Goal: Transaction & Acquisition: Purchase product/service

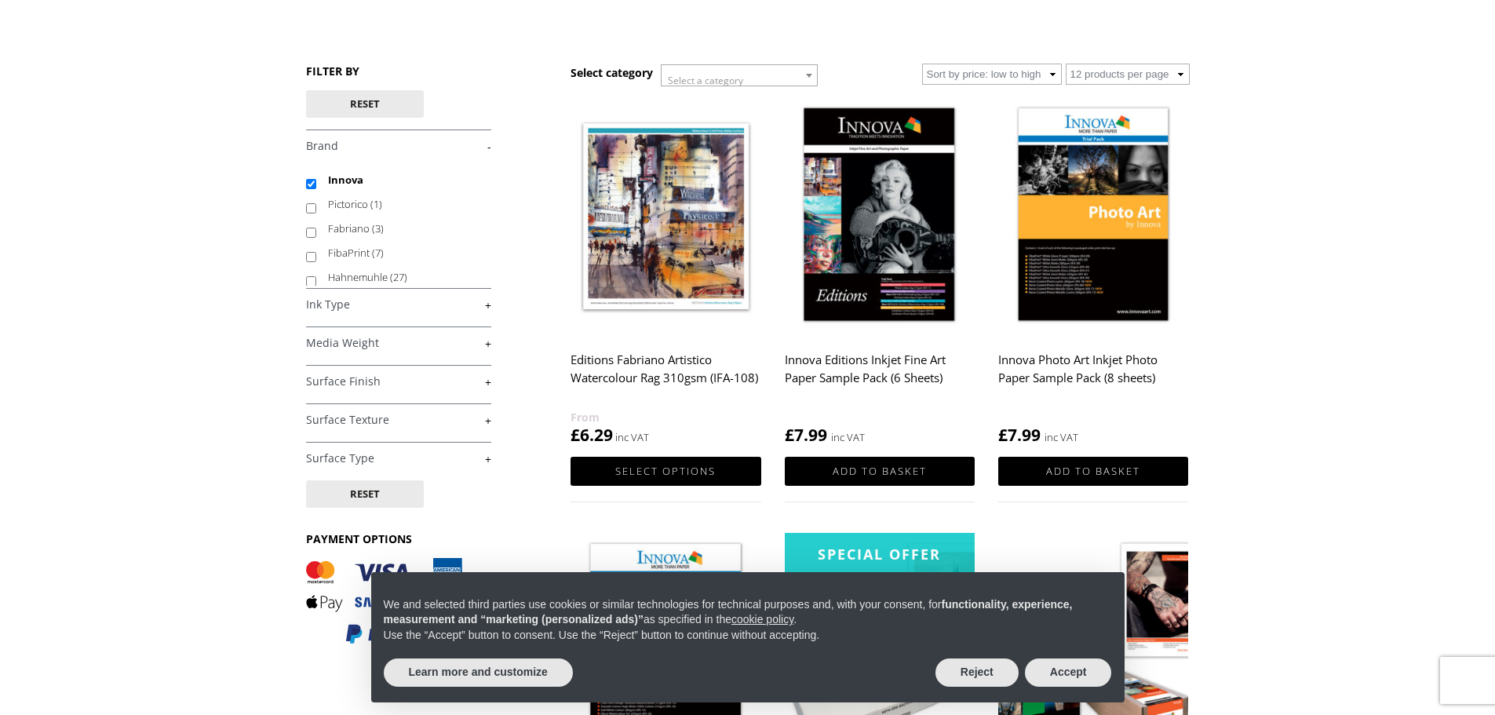
scroll to position [157, 0]
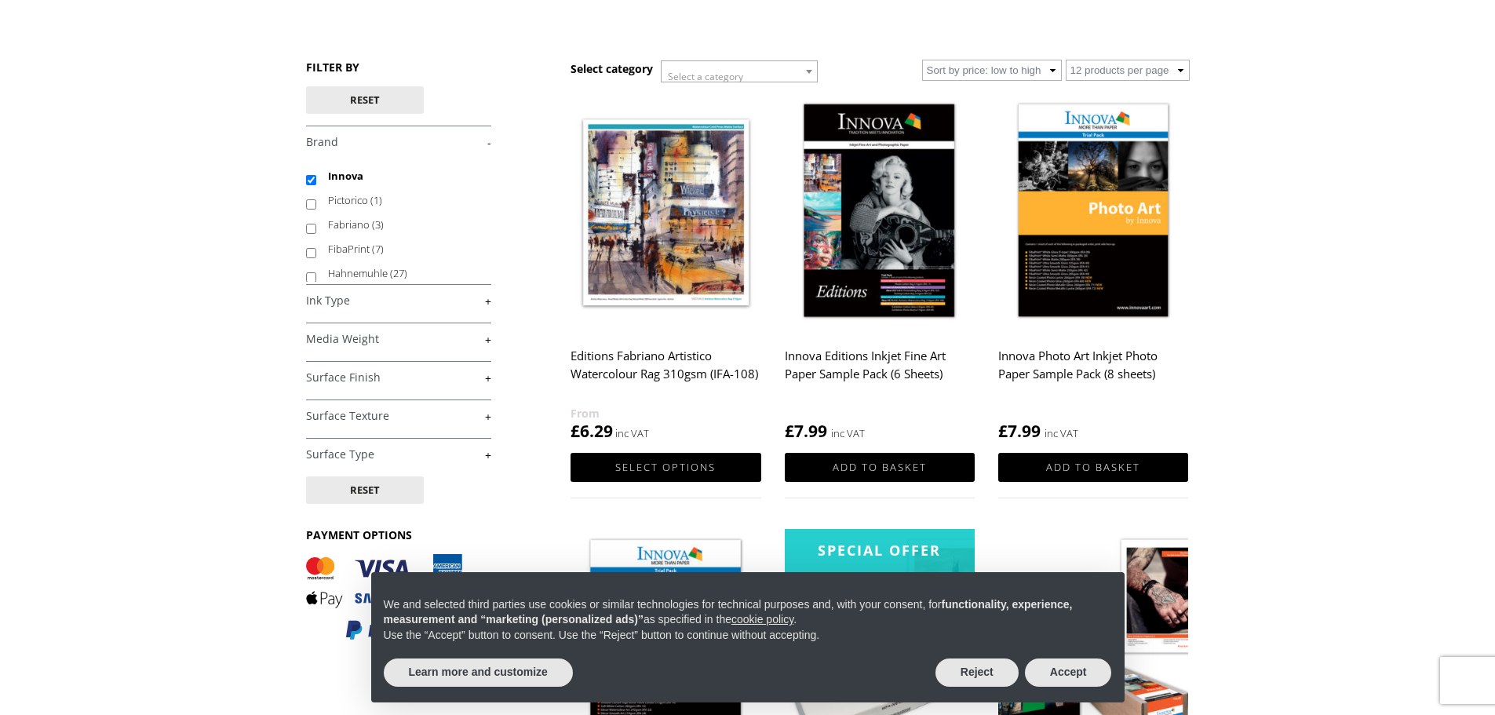
click at [431, 293] on link "+" at bounding box center [398, 300] width 185 height 15
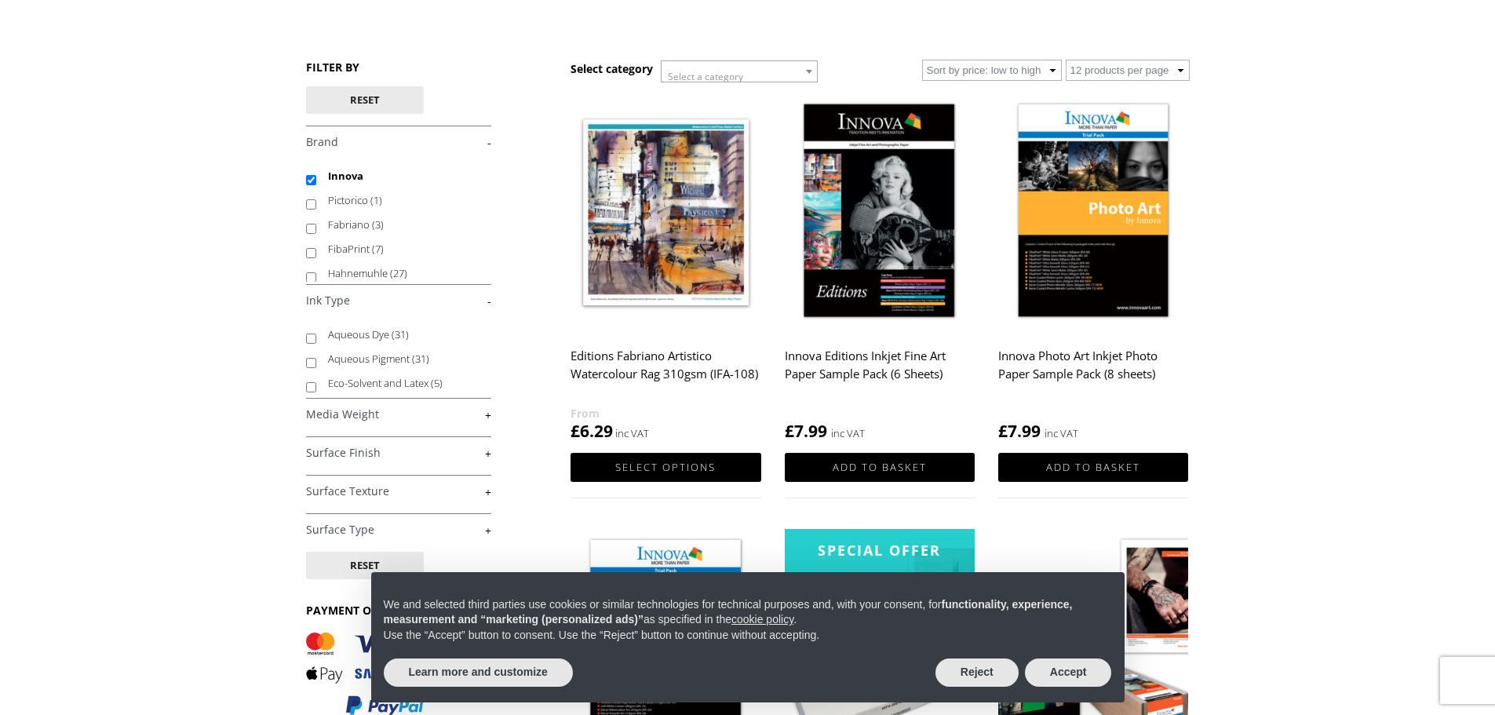
scroll to position [235, 0]
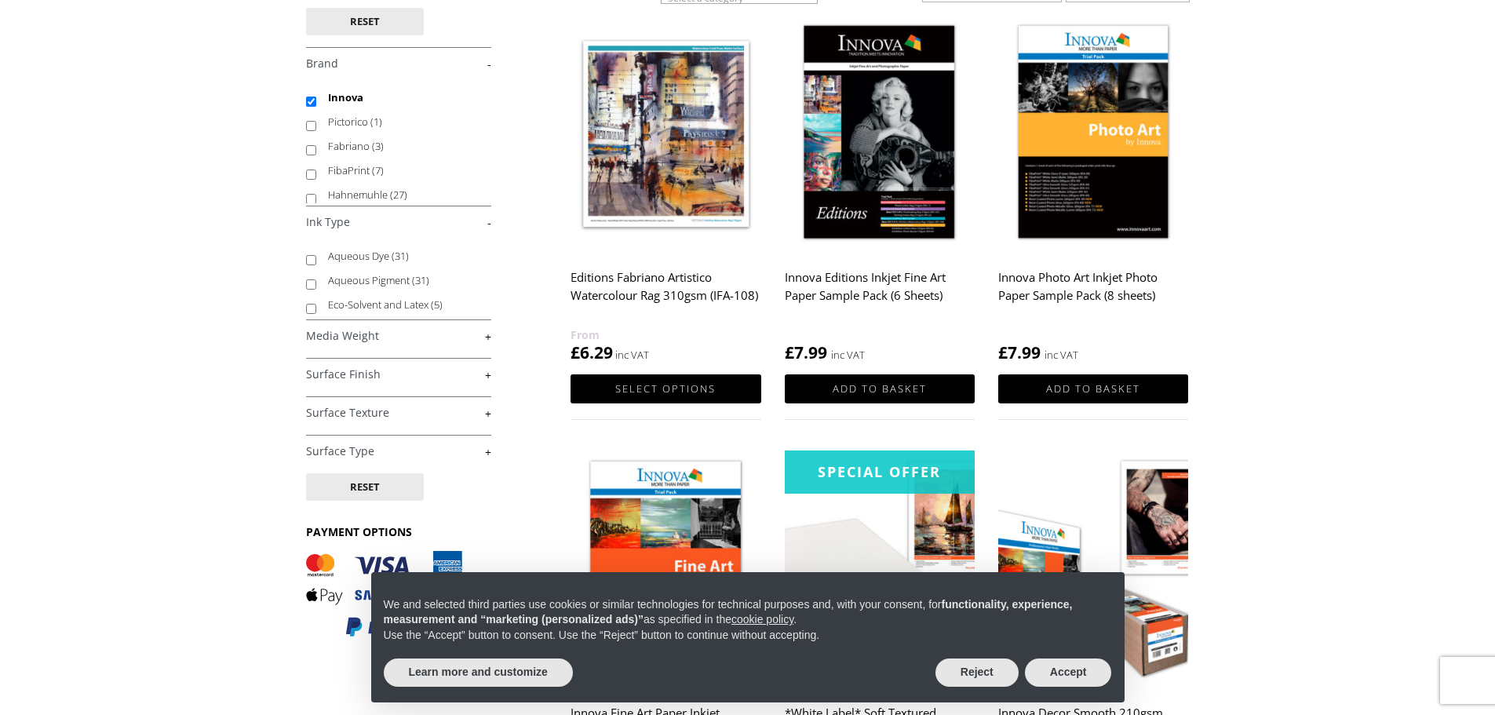
click at [311, 283] on input "Aqueous Pigment (31)" at bounding box center [311, 284] width 10 height 10
checkbox input "true"
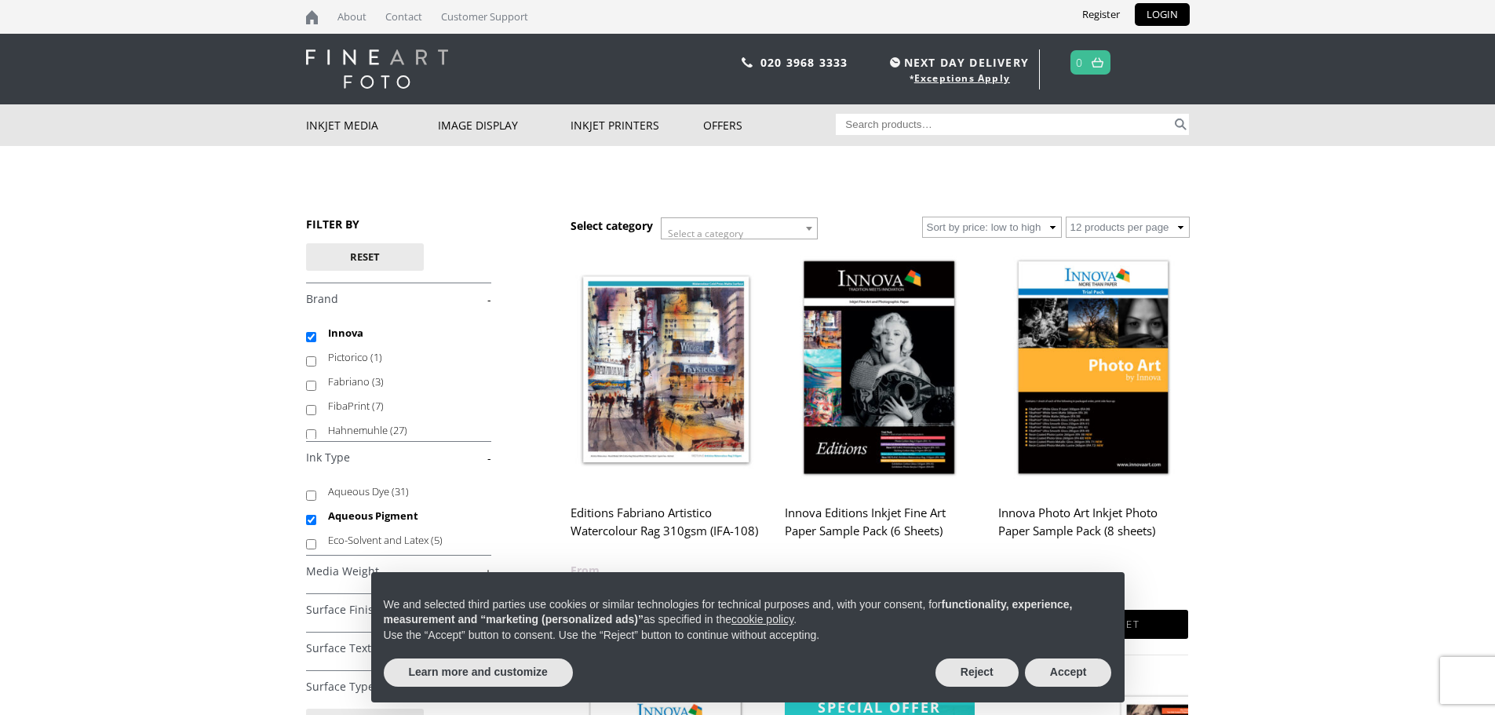
click at [796, 220] on span "Select a category" at bounding box center [739, 233] width 155 height 31
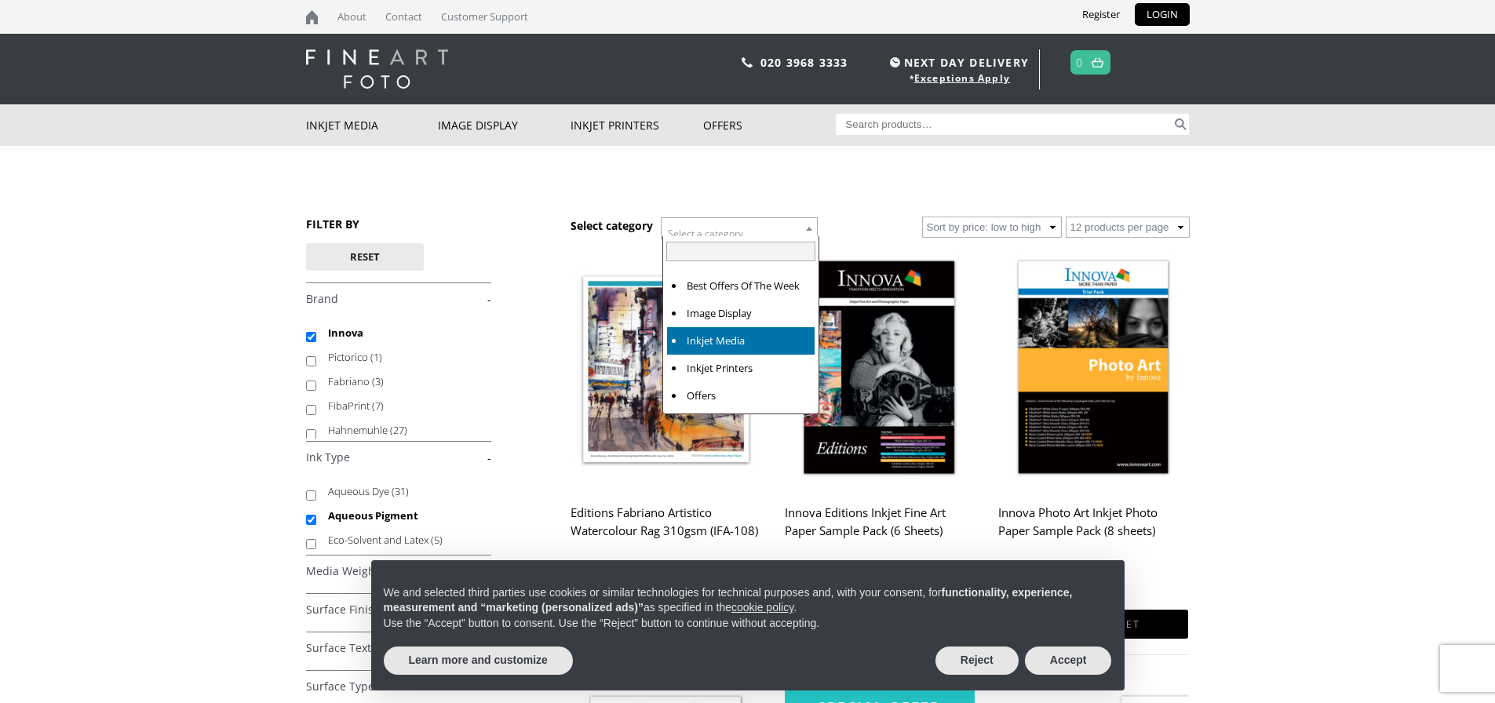
select select "inkjet-media"
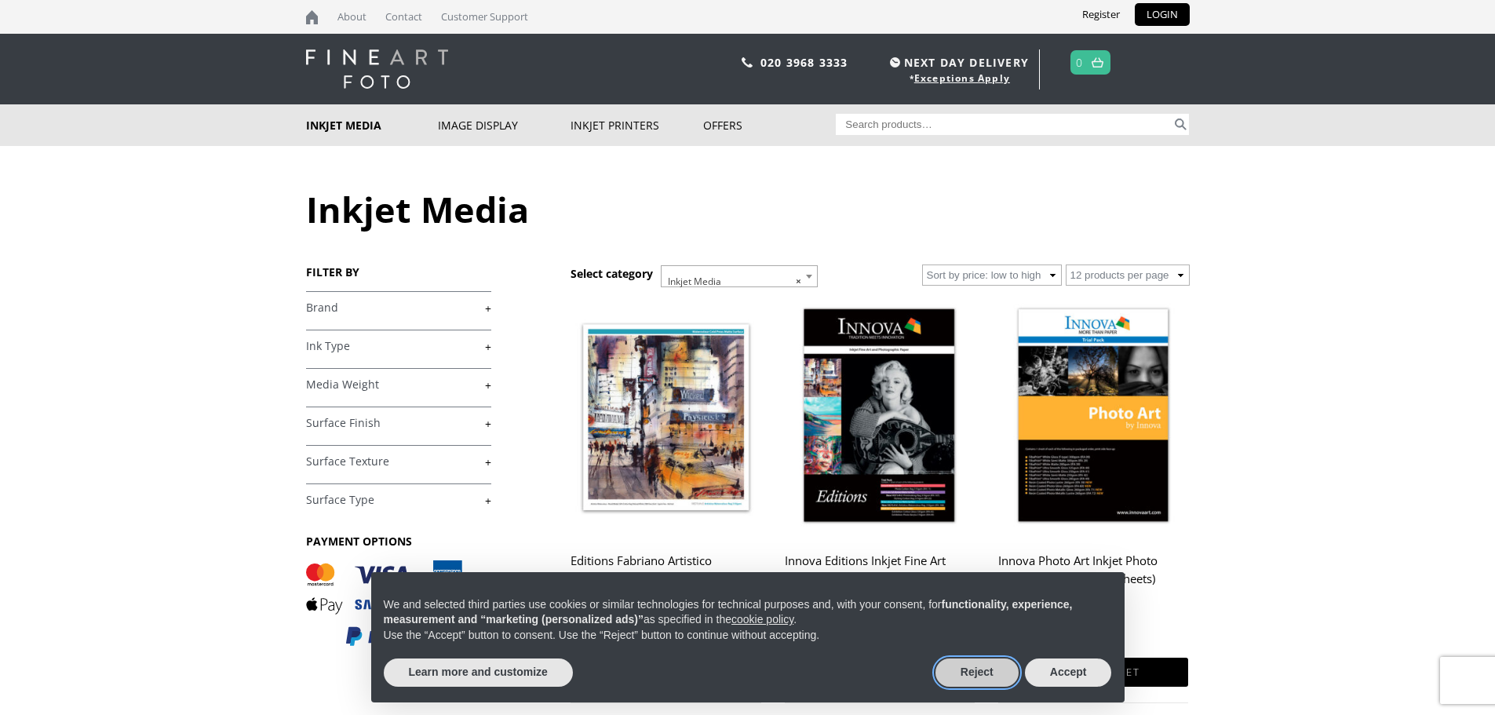
click at [973, 665] on button "Reject" at bounding box center [976, 672] width 83 height 28
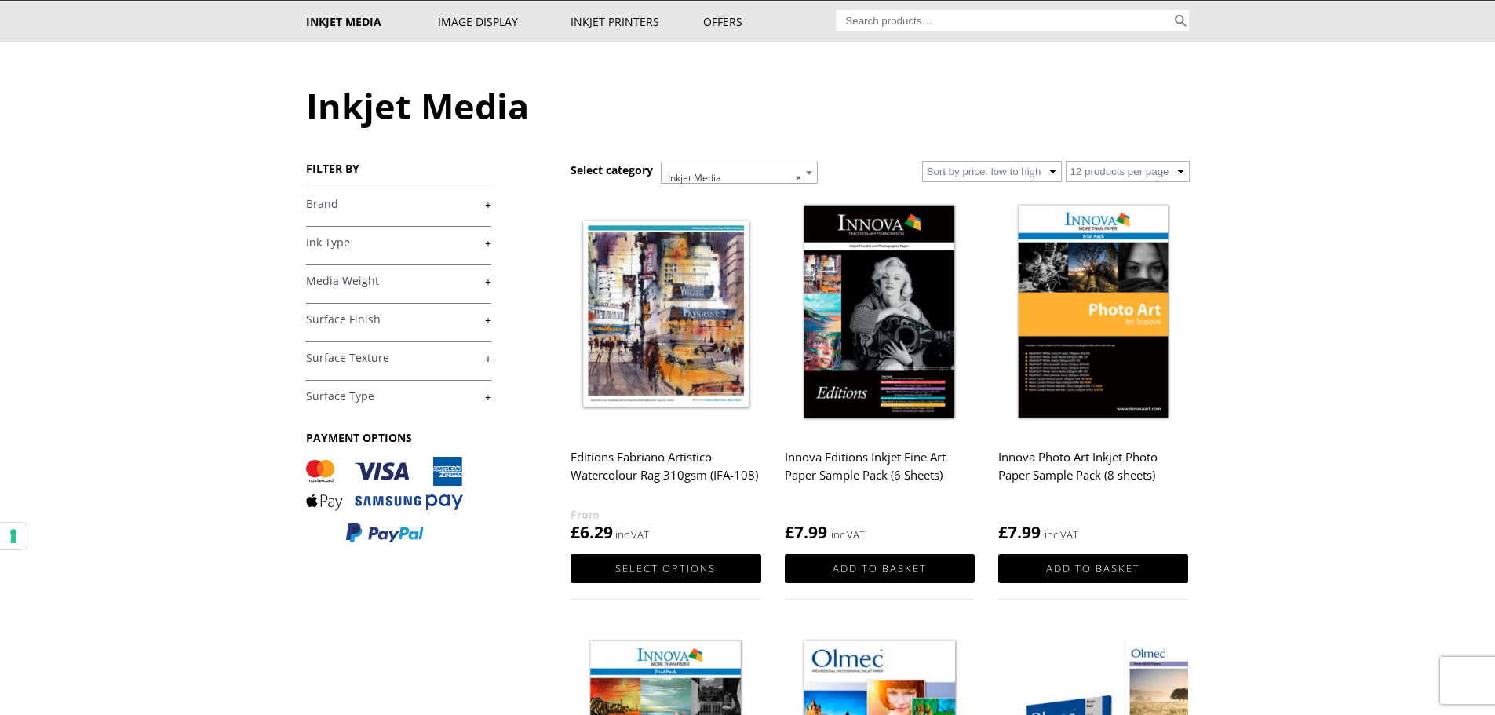
scroll to position [157, 0]
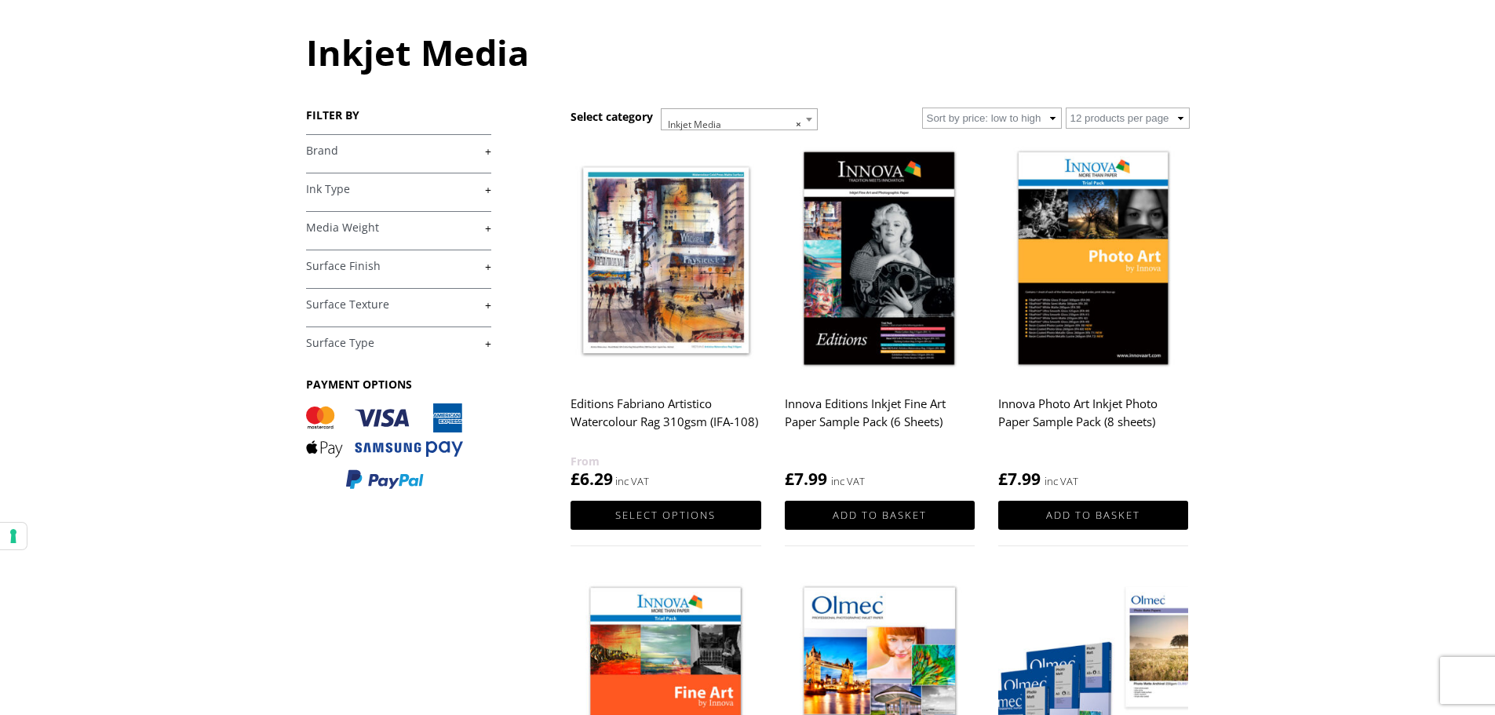
click at [381, 312] on h4 "Surface Texture +" at bounding box center [398, 303] width 185 height 31
click at [361, 222] on link "+" at bounding box center [398, 228] width 185 height 15
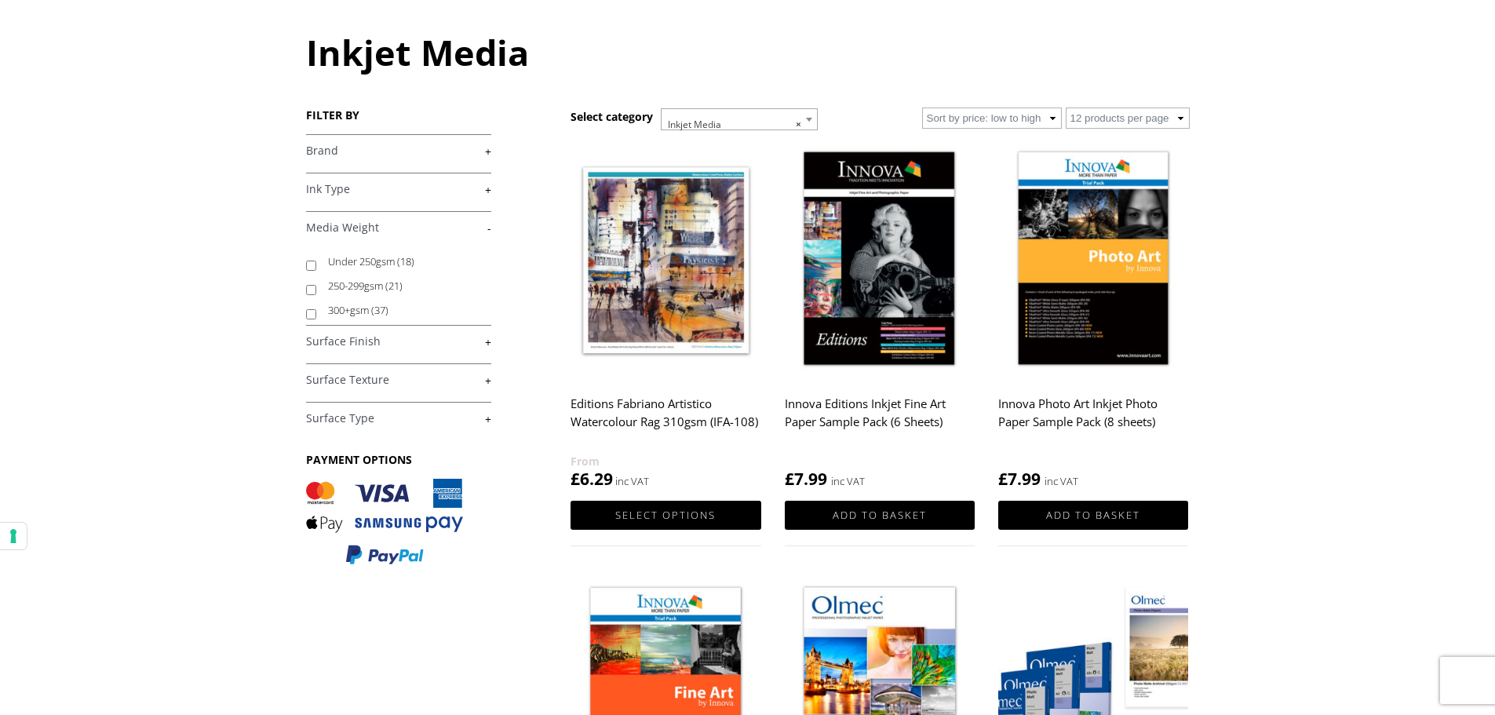
click at [309, 286] on input "250-299gsm (21)" at bounding box center [311, 290] width 10 height 10
checkbox input "true"
click at [454, 344] on link "+" at bounding box center [398, 341] width 185 height 15
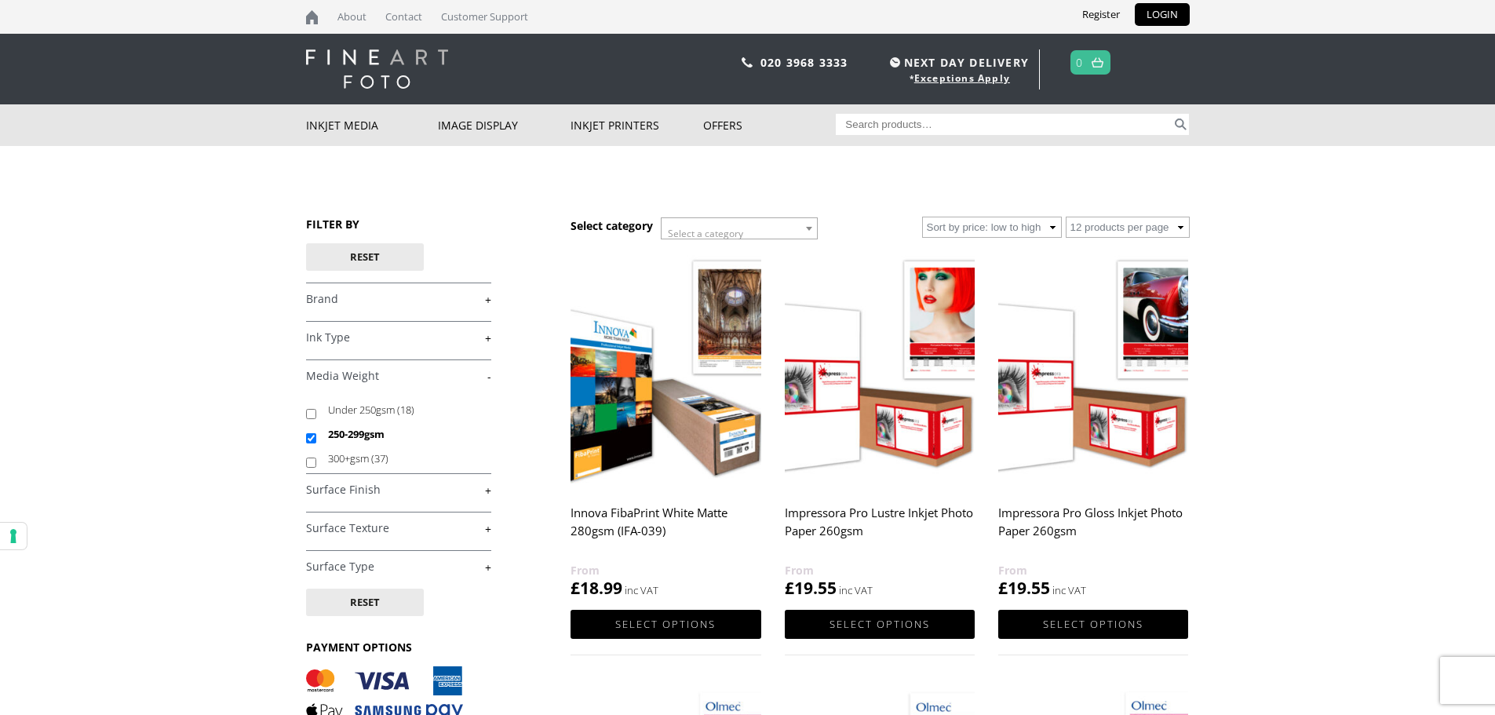
click at [417, 485] on link "+" at bounding box center [398, 490] width 185 height 15
click at [308, 527] on input "Matte (9)" at bounding box center [311, 528] width 10 height 10
checkbox input "true"
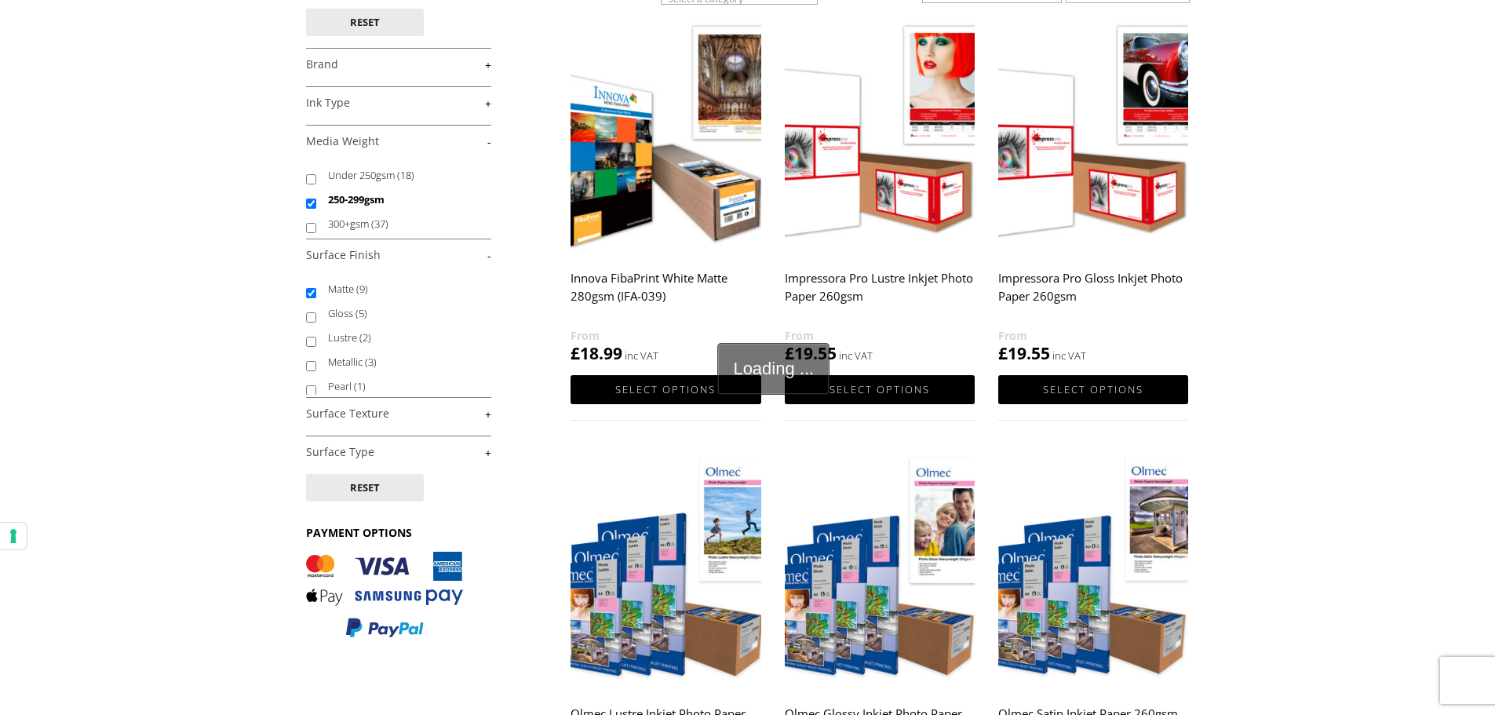
scroll to position [235, 0]
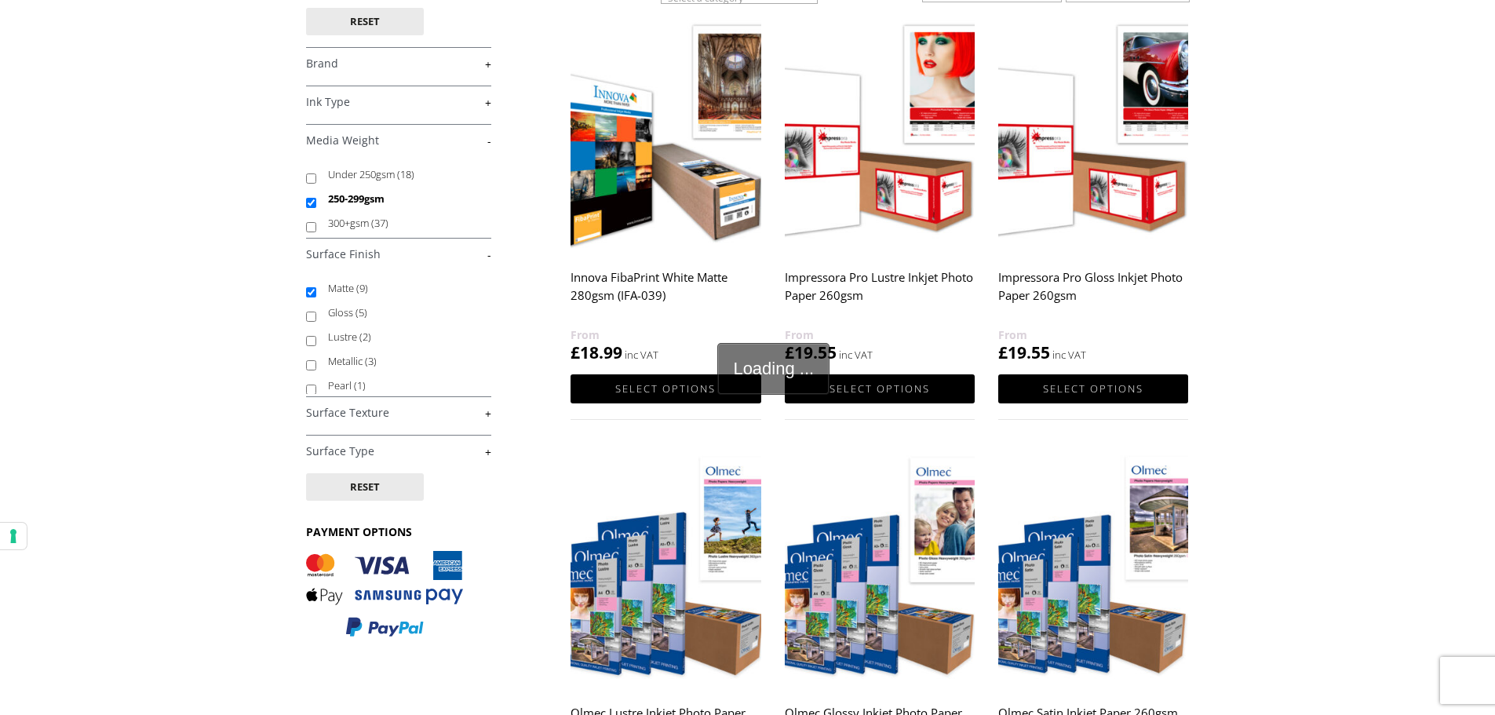
click at [444, 408] on link "+" at bounding box center [398, 413] width 185 height 15
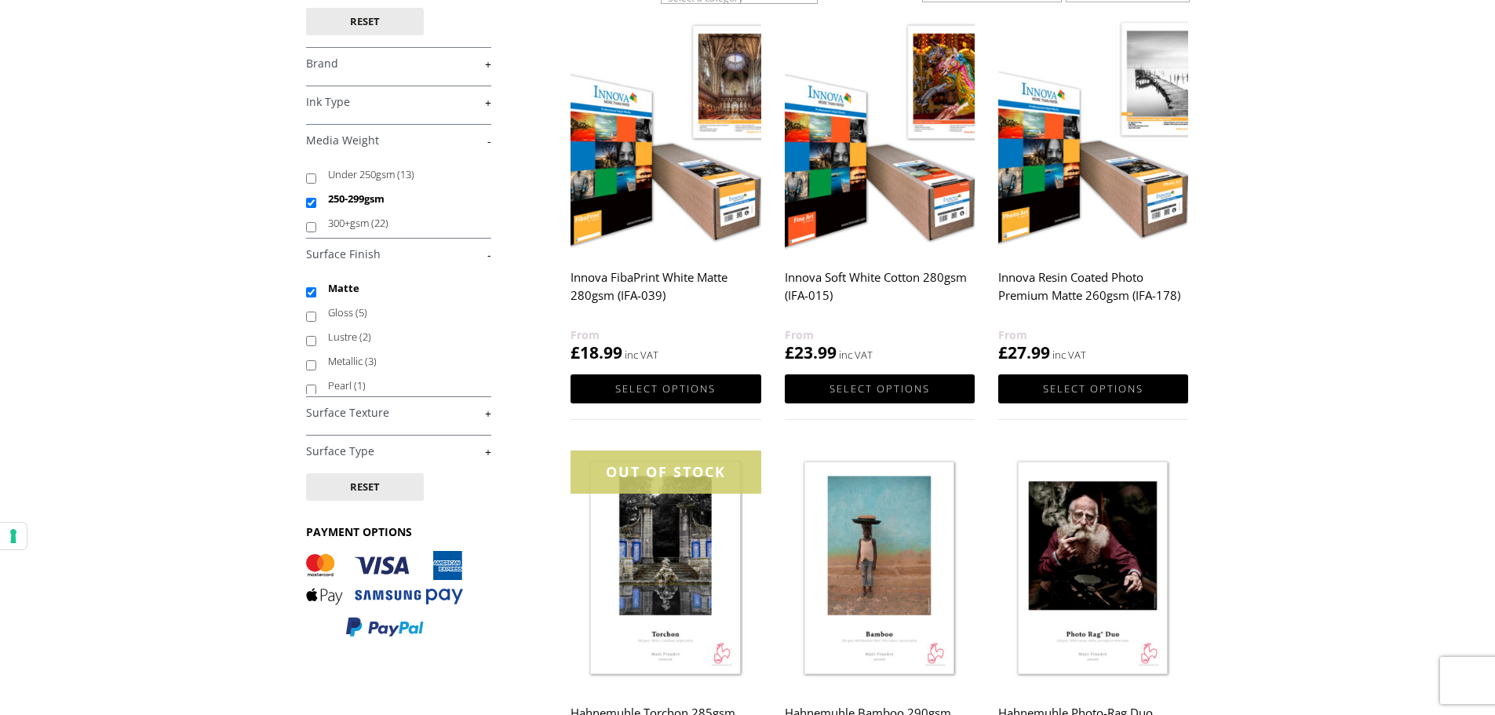
drag, startPoint x: 0, startPoint y: 0, endPoint x: 444, endPoint y: 408, distance: 603.1
click at [444, 408] on link "+" at bounding box center [398, 413] width 185 height 15
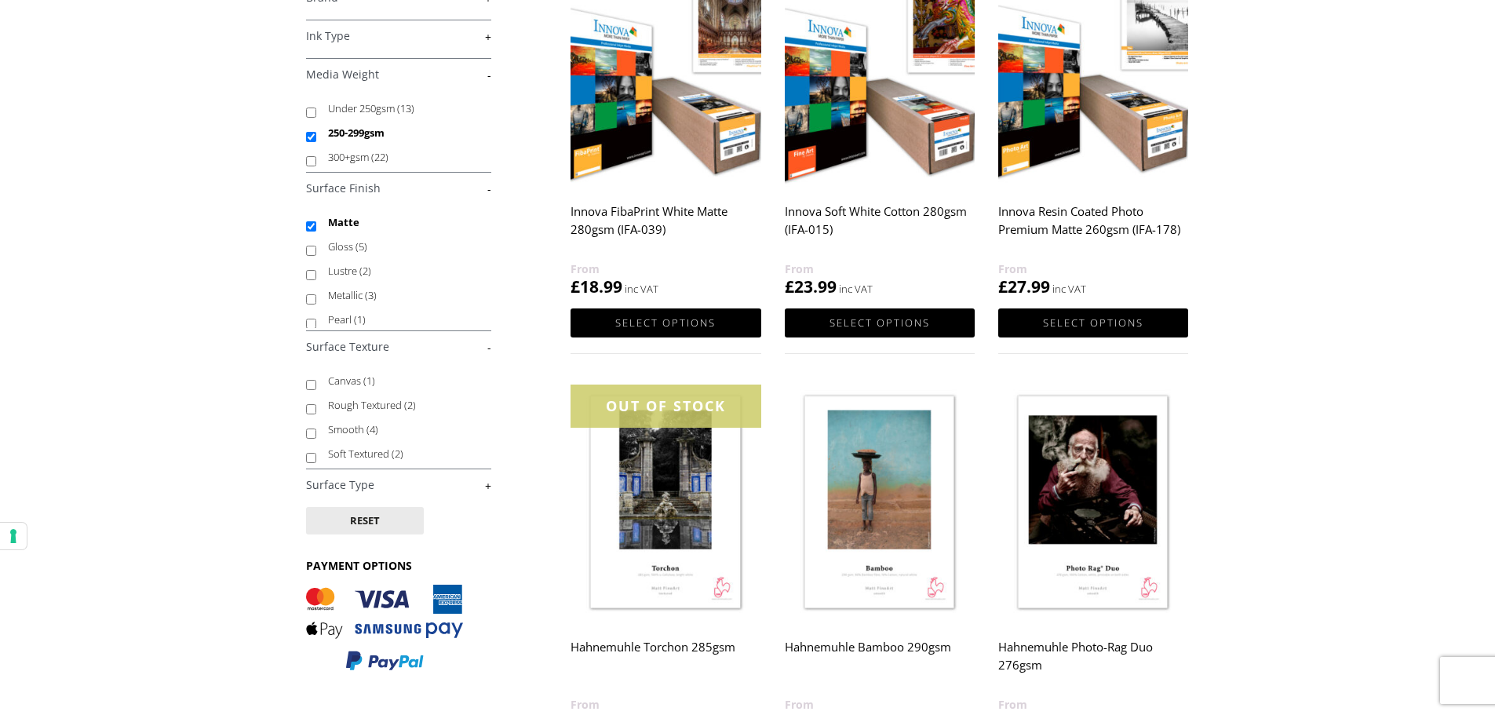
scroll to position [392, 0]
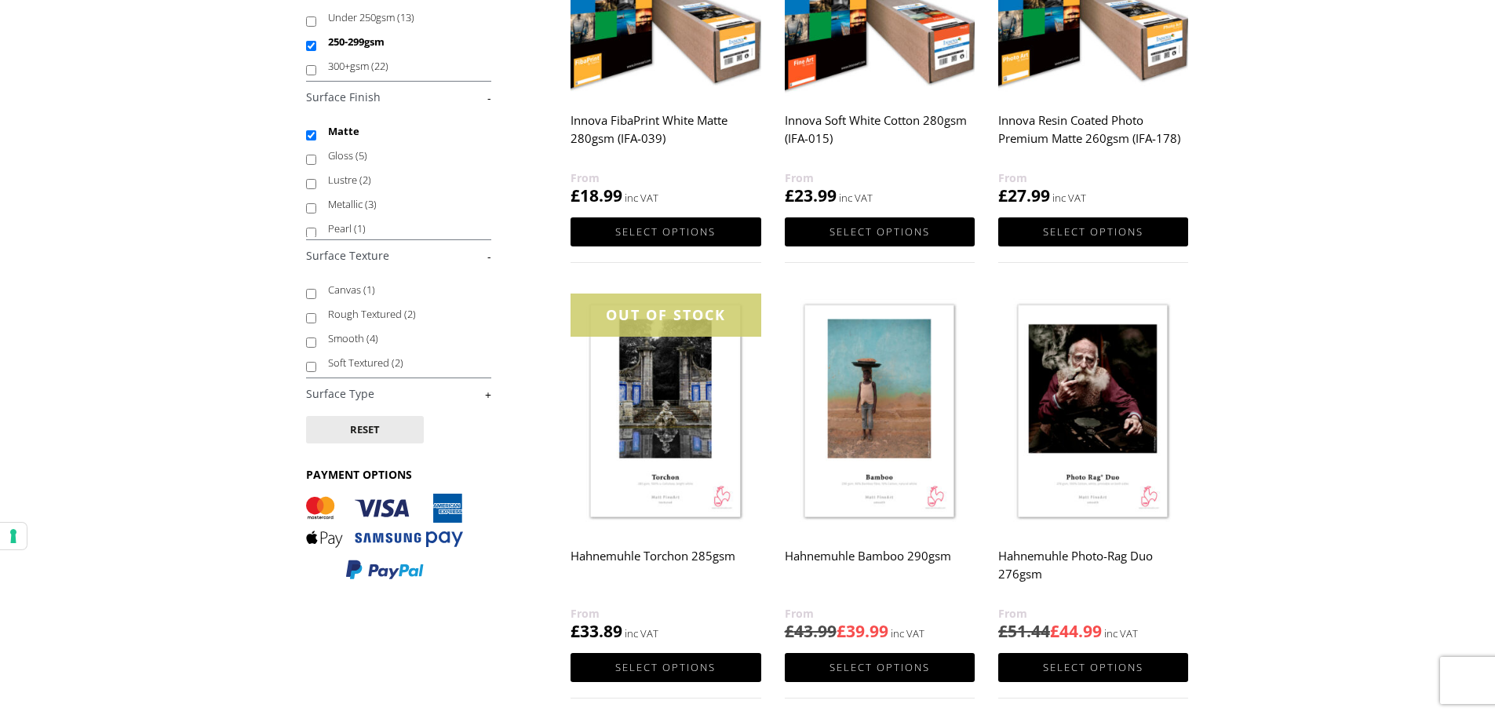
click at [316, 368] on li "Soft Textured (2)" at bounding box center [398, 363] width 185 height 24
click at [306, 364] on input "Soft Textured (2)" at bounding box center [311, 367] width 10 height 10
checkbox input "true"
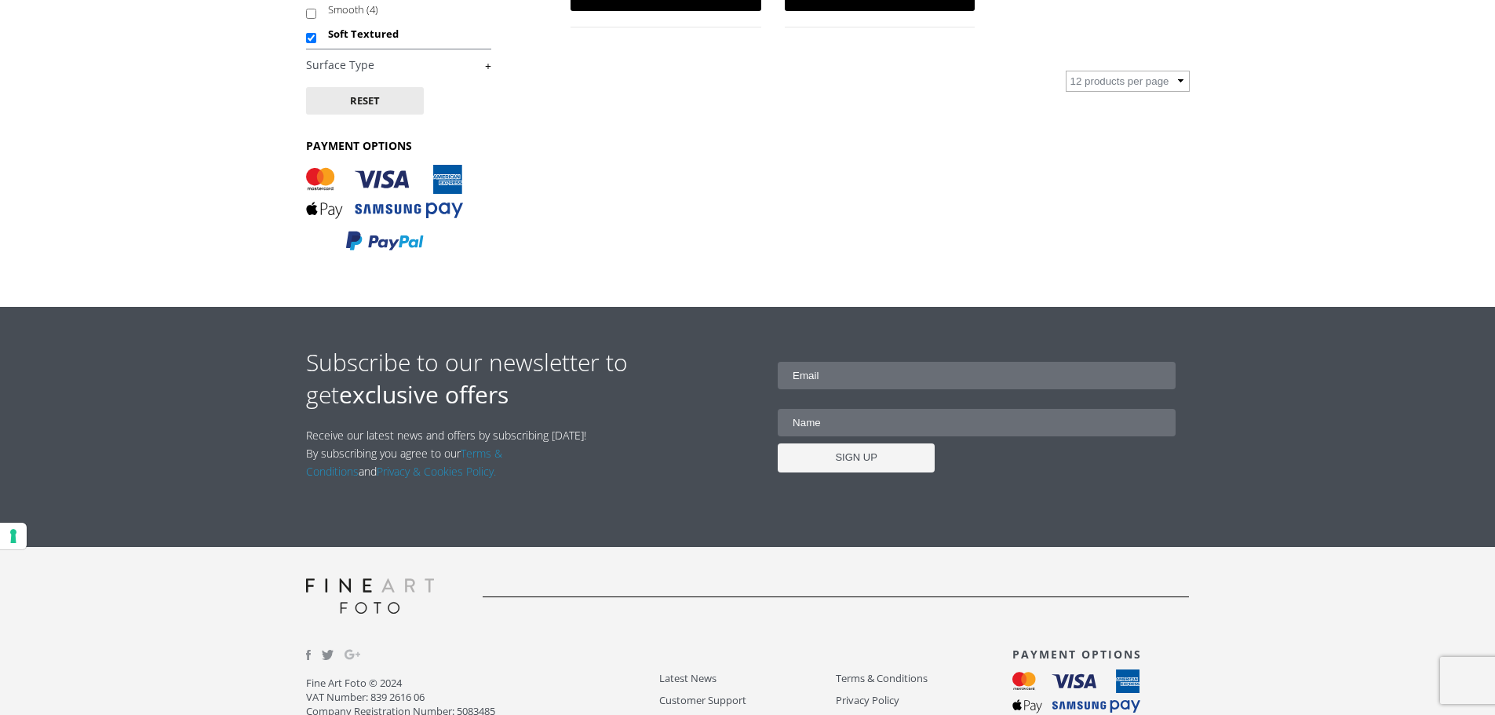
scroll to position [471, 0]
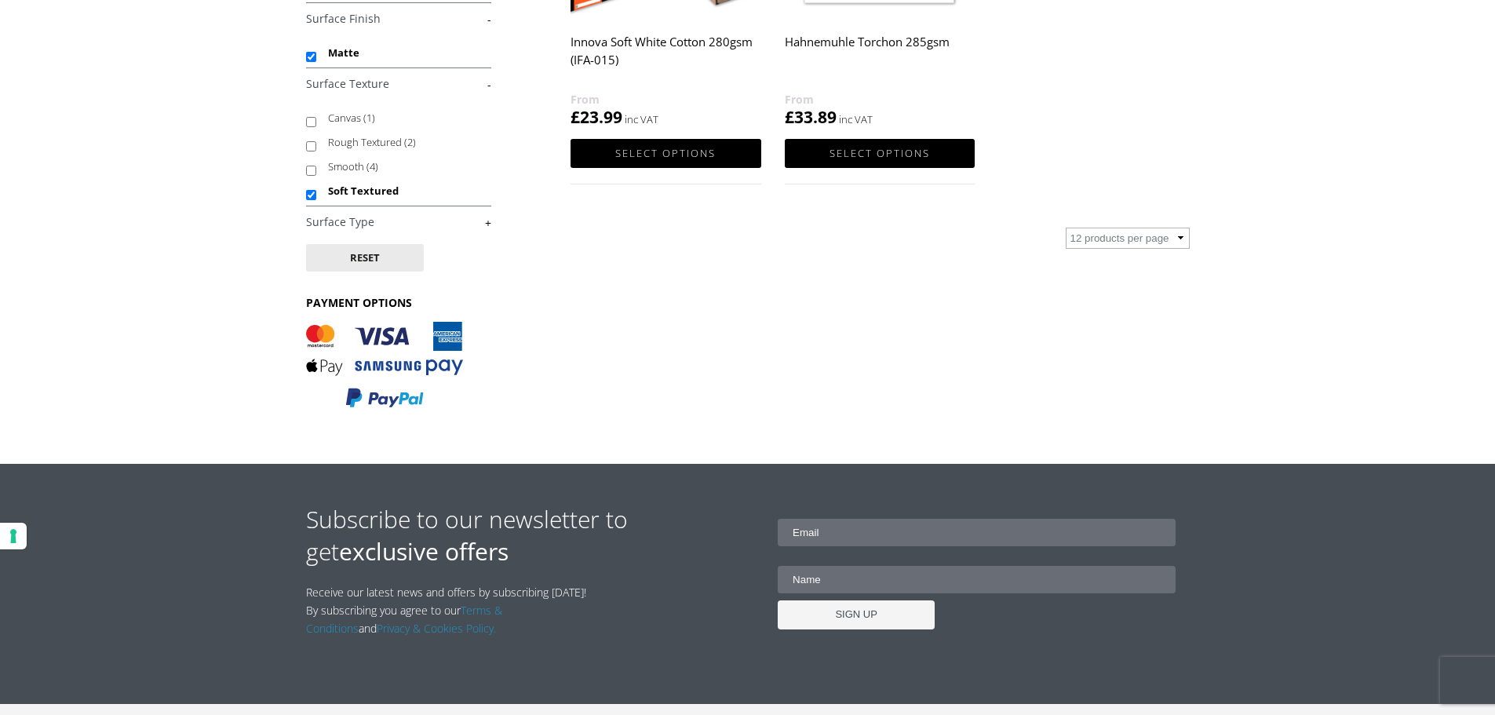
click at [418, 217] on link "+" at bounding box center [398, 222] width 185 height 15
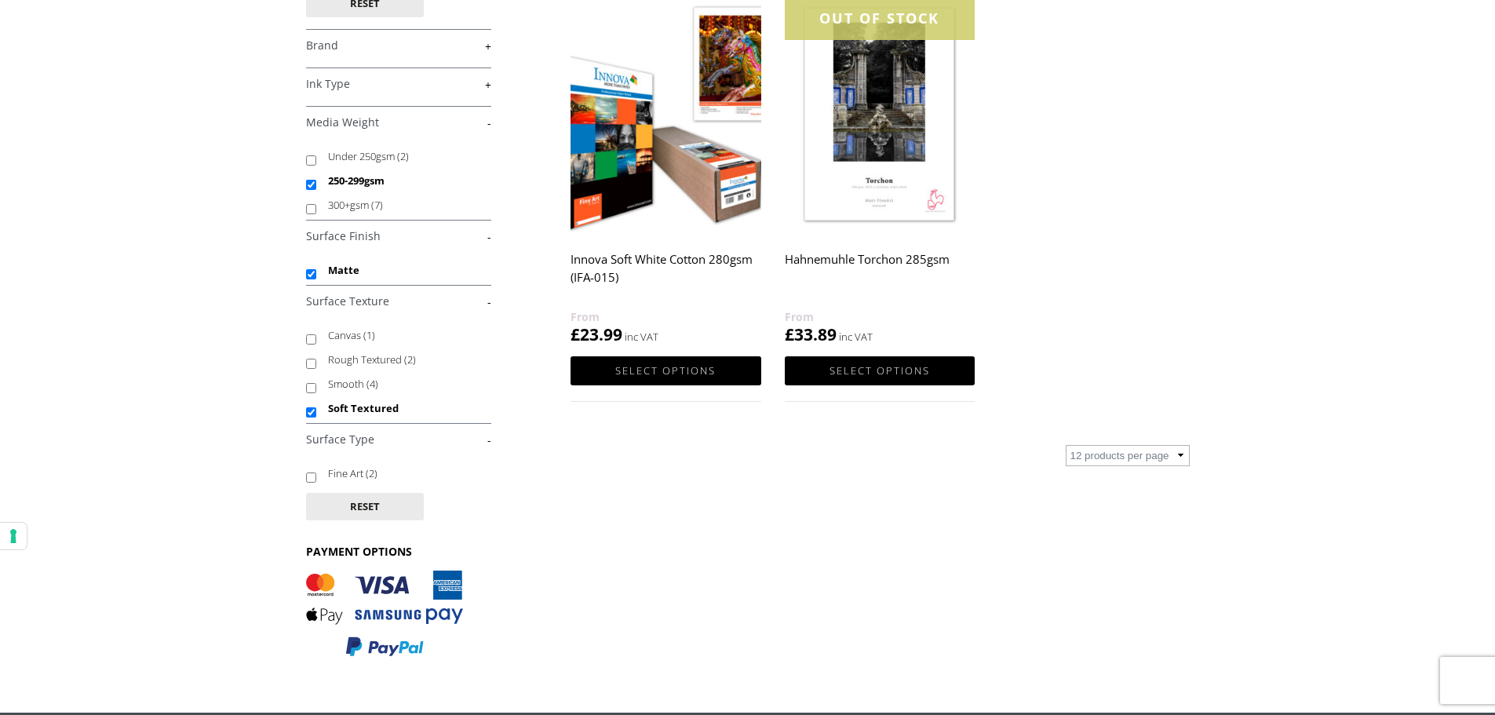
scroll to position [0, 0]
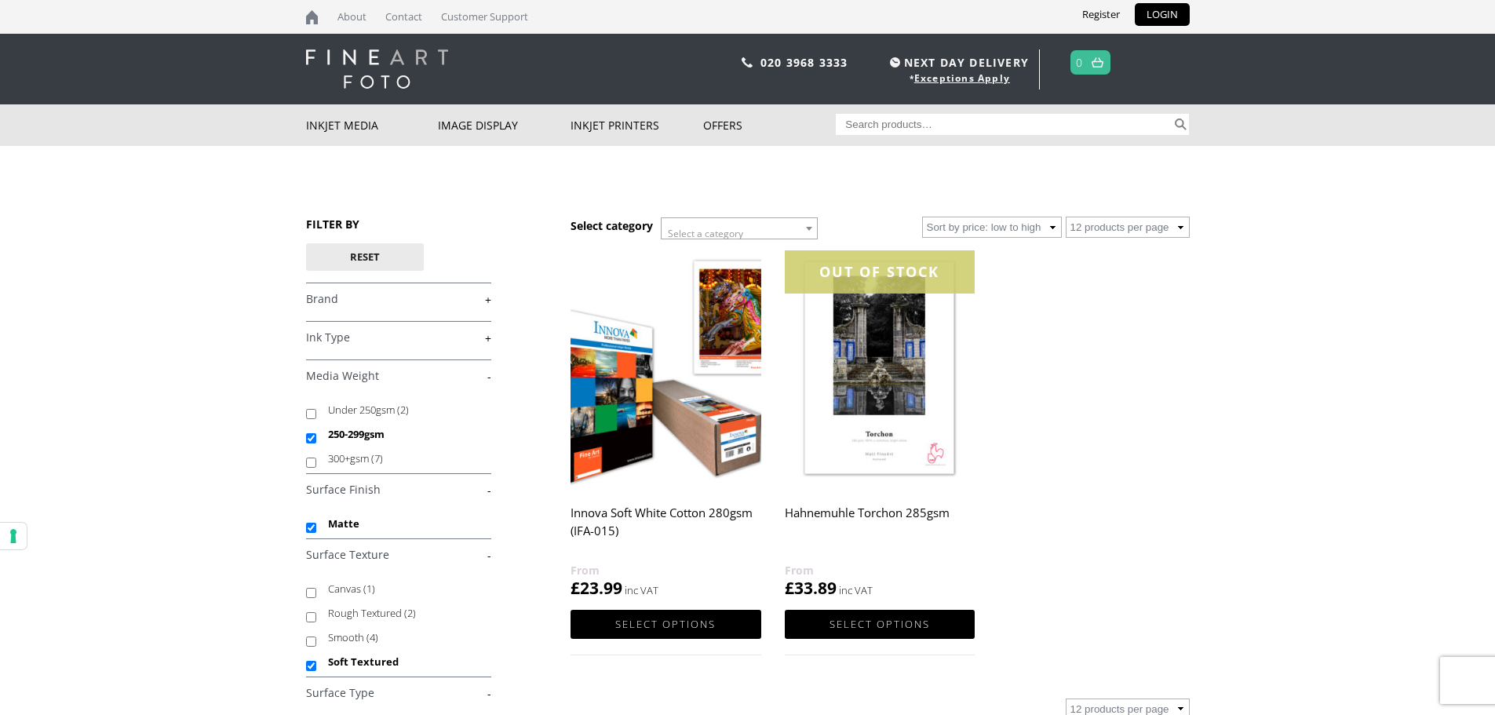
click at [705, 359] on img at bounding box center [665, 369] width 190 height 238
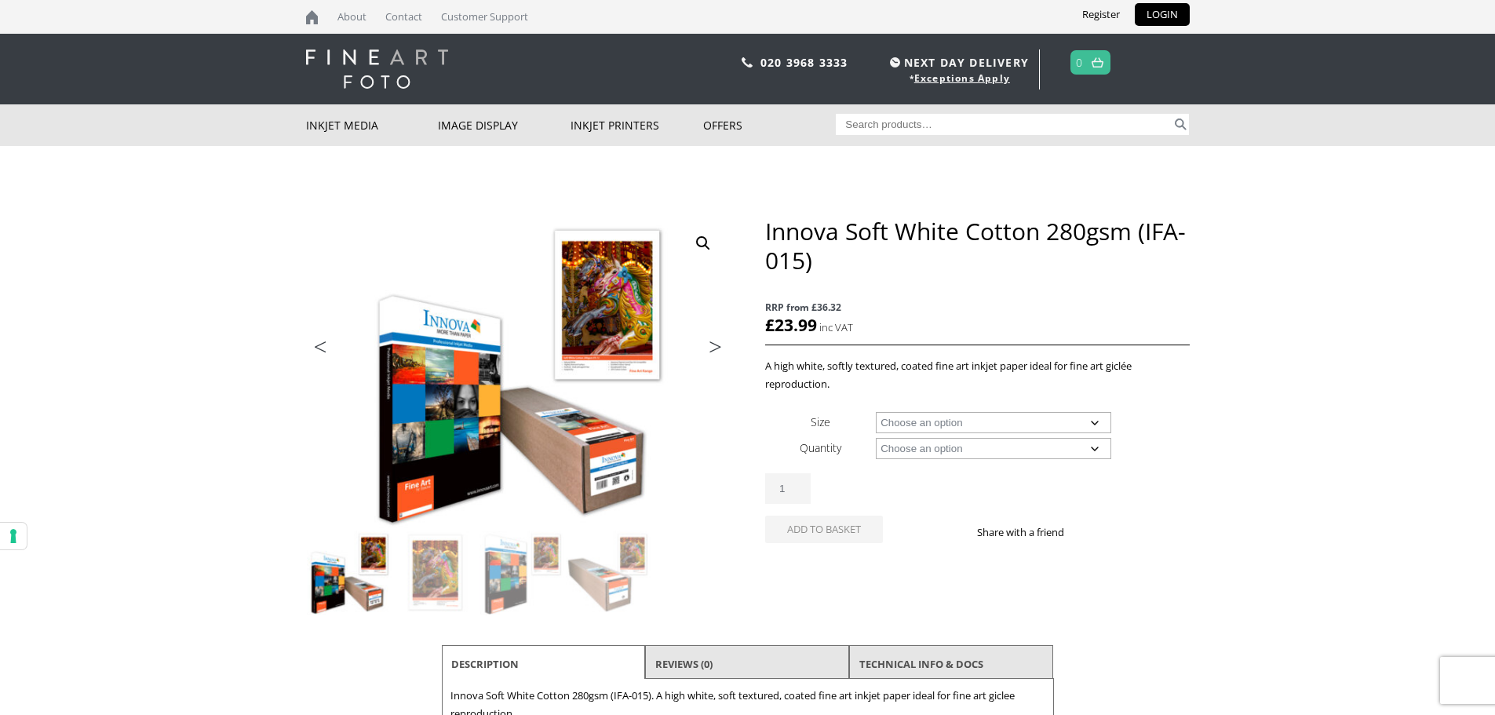
click at [1058, 425] on select "Choose an option A4 Sheet A3 Sheet A3+ Sheet A2 Sheet 17" Wide Roll 24" Wide Ro…" at bounding box center [993, 422] width 235 height 21
click at [876, 412] on select "Choose an option A4 Sheet A3 Sheet A3+ Sheet A2 Sheet 17" Wide Roll 24" Wide Ro…" at bounding box center [993, 422] width 235 height 21
select select "17-wide-roll"
click at [1069, 442] on select "Choose an option 15m" at bounding box center [993, 448] width 235 height 21
select select "15m"
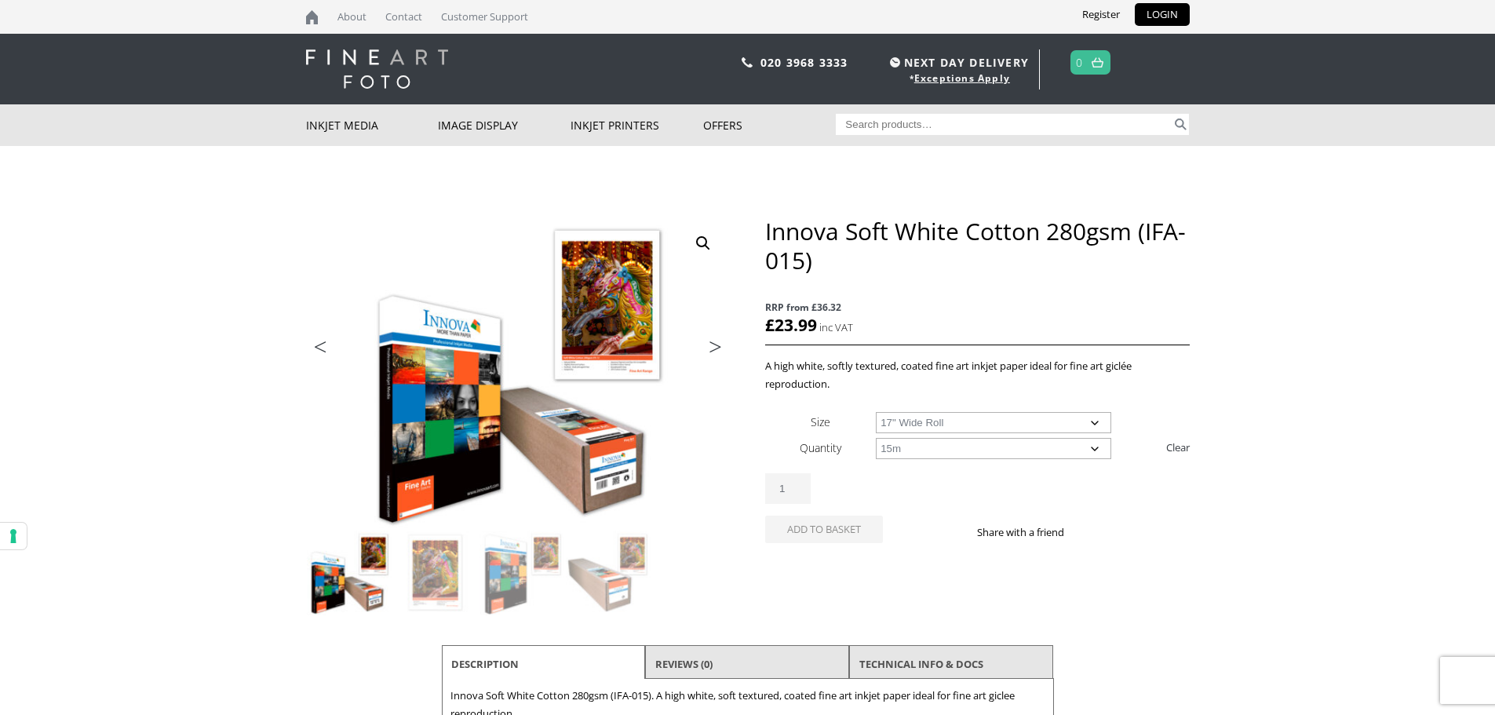
click at [876, 438] on select "Choose an option 15m" at bounding box center [993, 448] width 235 height 21
select select "17-wide-roll"
